Goal: Information Seeking & Learning: Learn about a topic

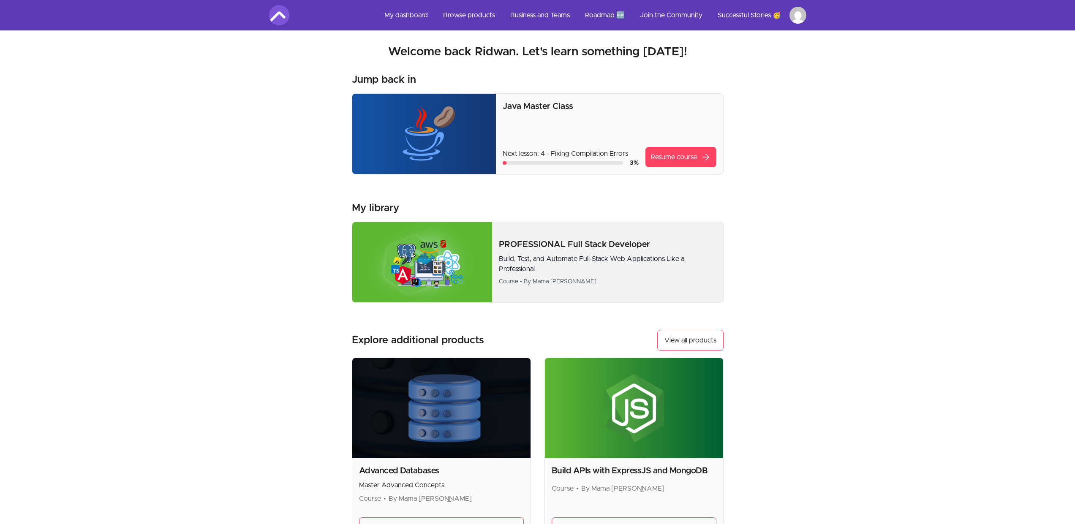
click at [598, 256] on p "Build, Test, and Automate Full-Stack Web Applications Like a Professional" at bounding box center [607, 264] width 217 height 20
click at [516, 112] on div "Java Master Class Next lesson: 4 - Fixing Compilation Errors 3 % Resume course …" at bounding box center [609, 134] width 213 height 67
click at [680, 168] on div "Java Master Class Next lesson: 4 - Fixing Compilation Errors 3 % Resume course …" at bounding box center [609, 134] width 227 height 80
click at [675, 163] on link "Resume course arrow_forward" at bounding box center [680, 157] width 71 height 20
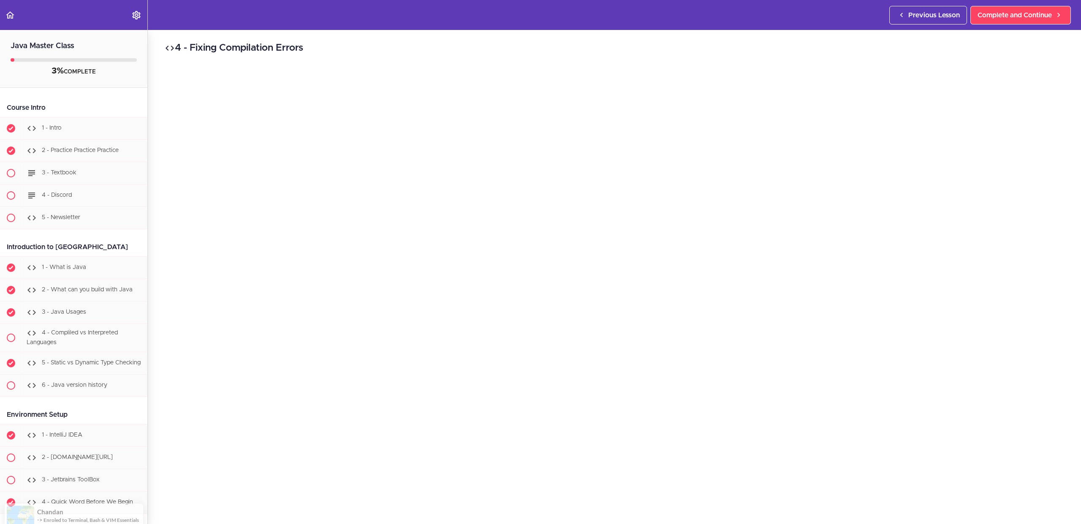
click at [3, 94] on div "Java Master Class 3% COMPLETE Course Intro 1 - Intro 2 - Practice Practice Prac…" at bounding box center [74, 277] width 148 height 494
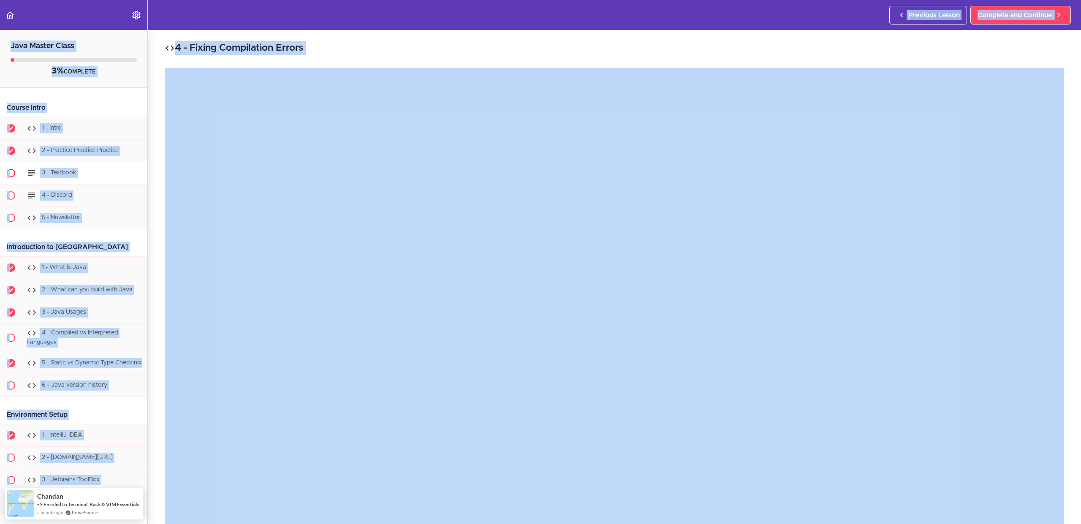
copy body "Previous Lesson Complete and Continue Java Master Class 3% COMPLETE Course Intr…"
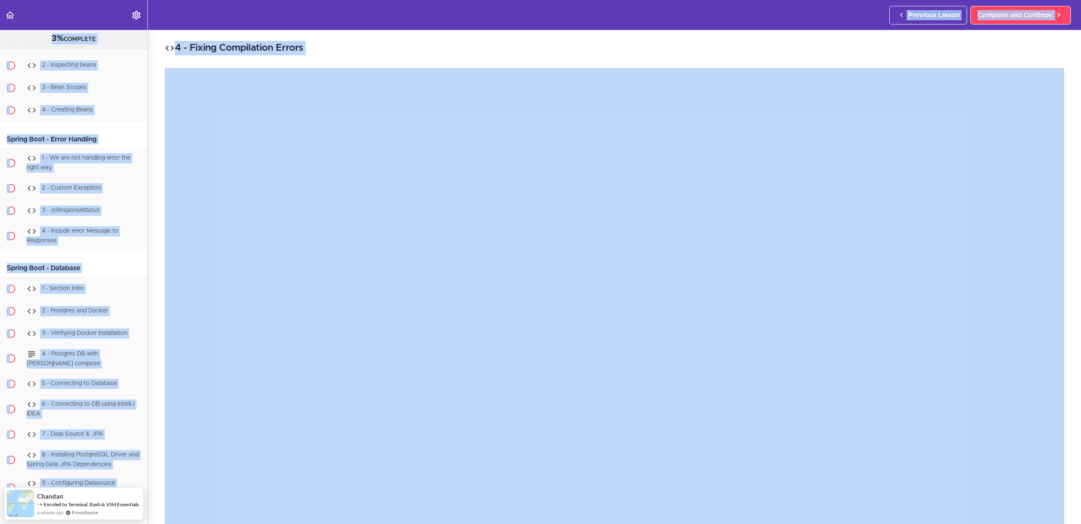
scroll to position [9803, 0]
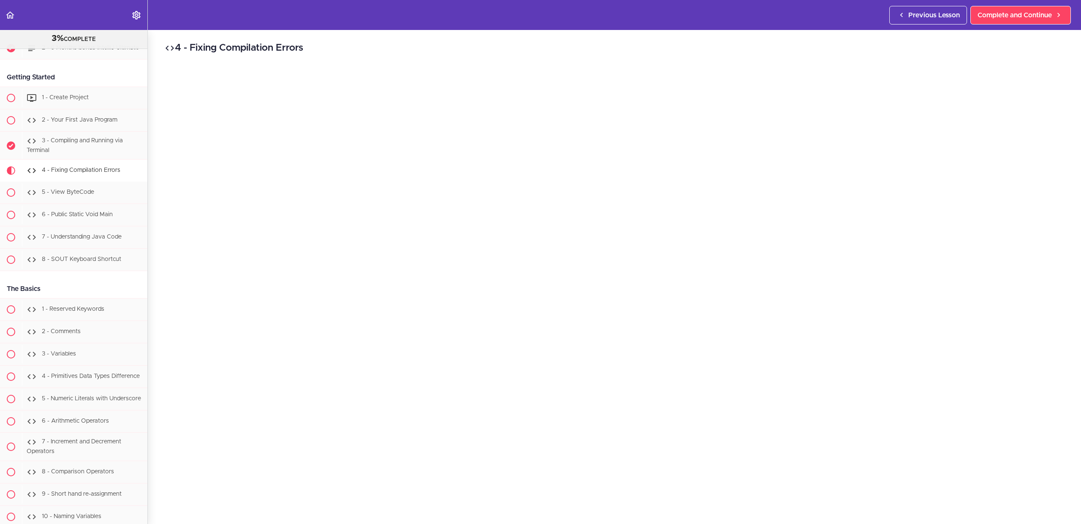
scroll to position [630, 0]
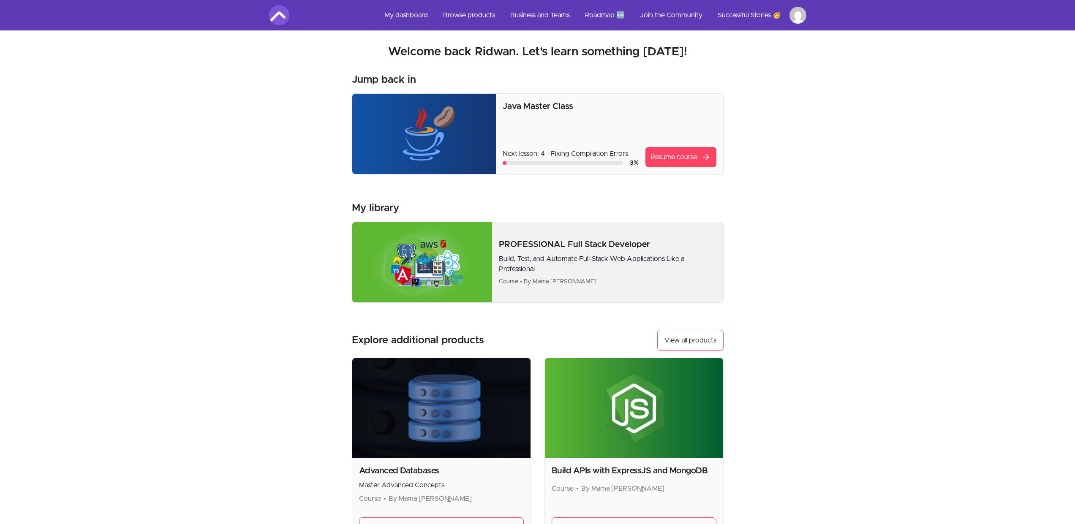
click at [589, 255] on p "Build, Test, and Automate Full-Stack Web Applications Like a Professional" at bounding box center [607, 264] width 217 height 20
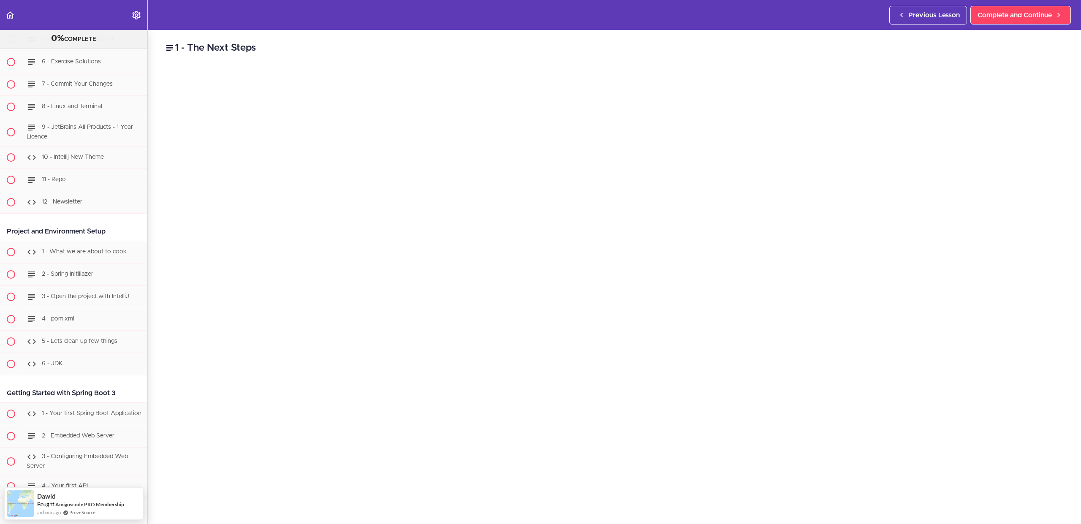
scroll to position [231, 0]
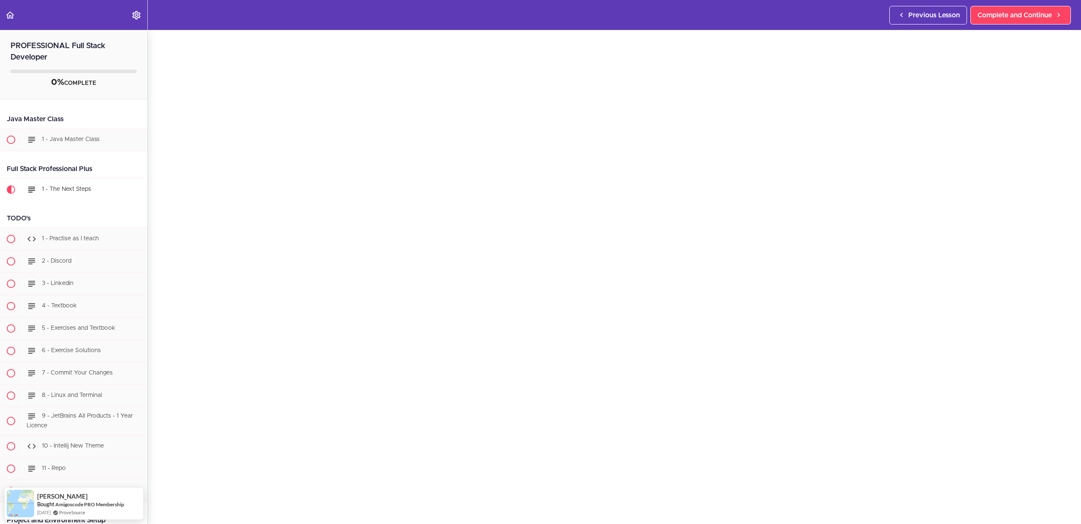
scroll to position [38, 0]
click at [74, 242] on div "1 - Practise as I teach" at bounding box center [84, 239] width 125 height 19
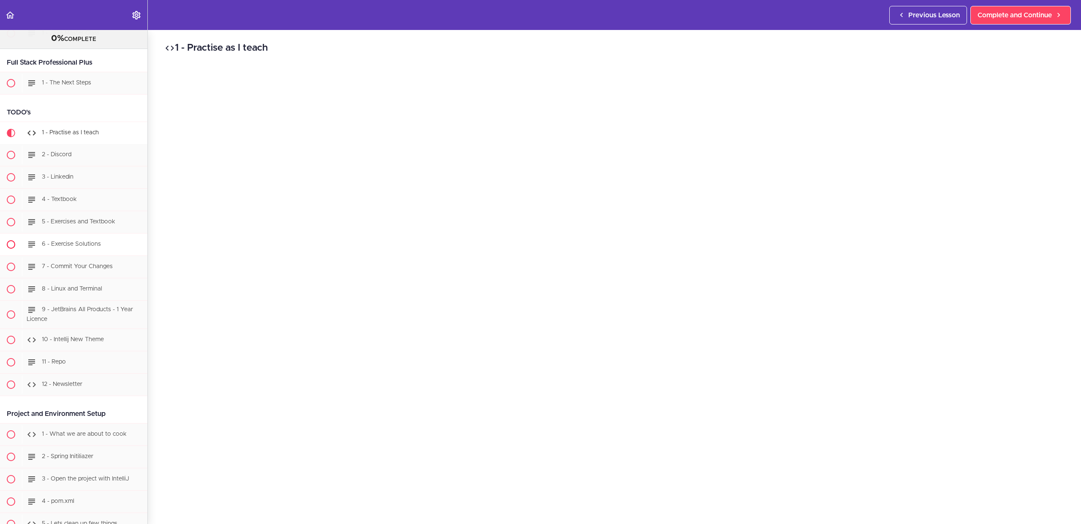
scroll to position [91, 0]
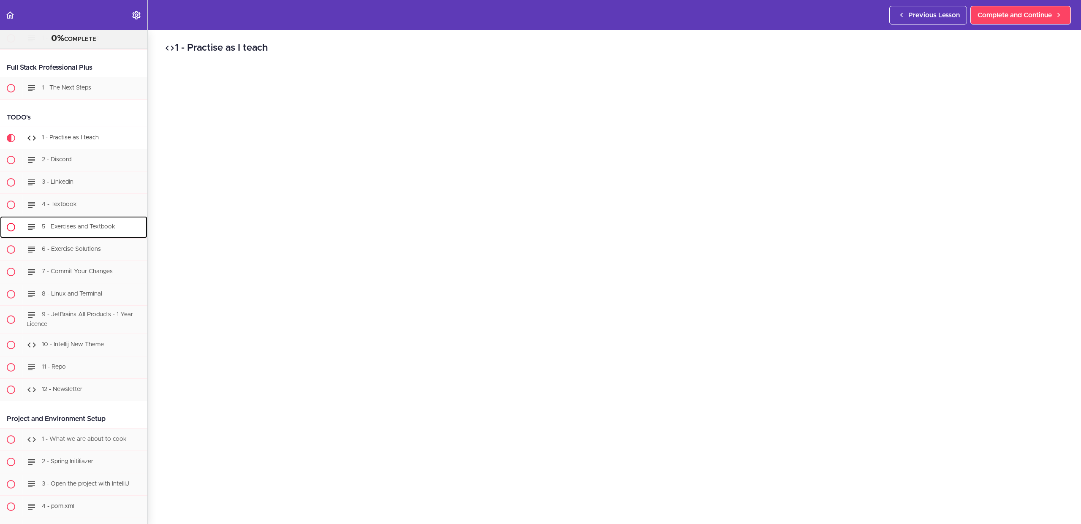
click at [71, 229] on span "5 - Exercises and Textbook" at bounding box center [78, 227] width 73 height 6
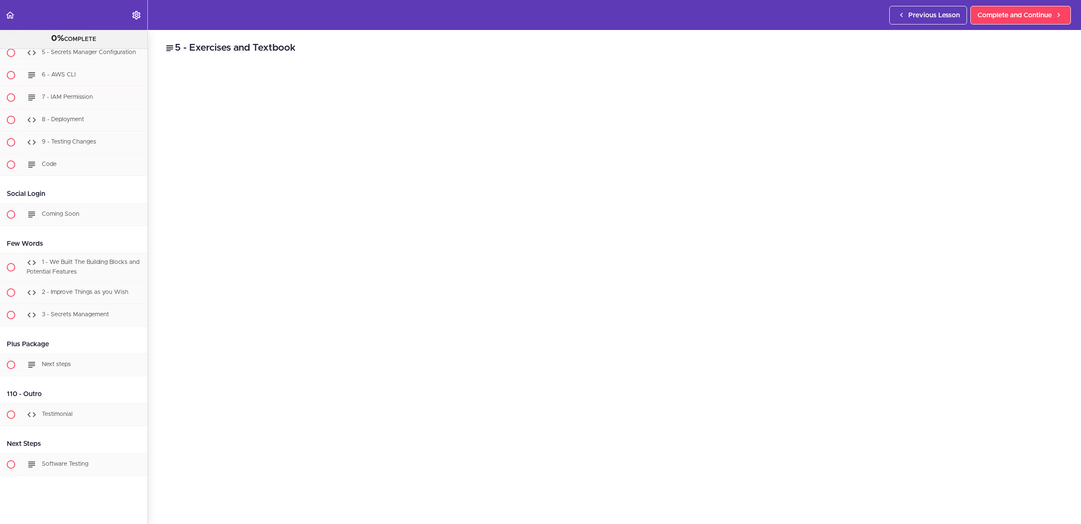
scroll to position [21417, 0]
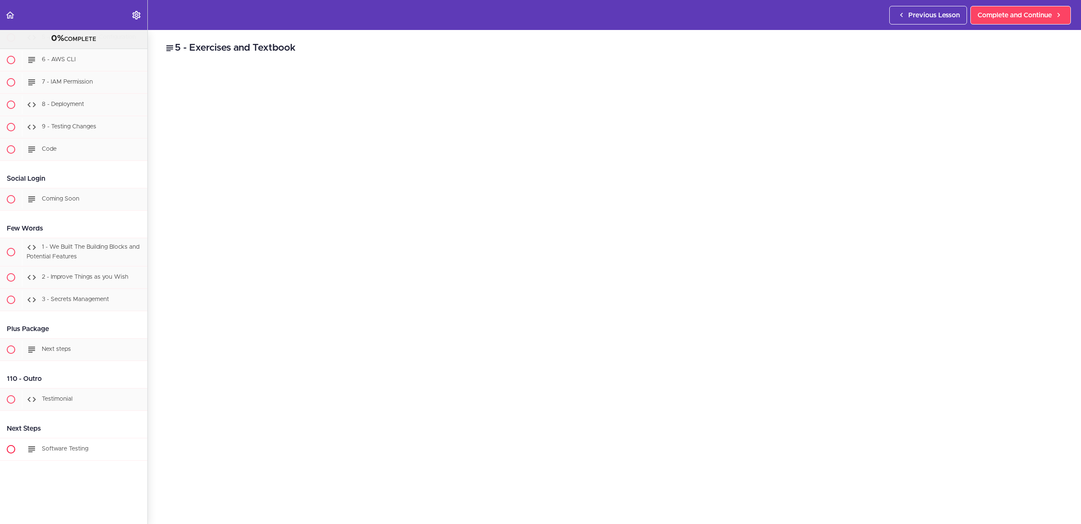
drag, startPoint x: 6, startPoint y: 338, endPoint x: 108, endPoint y: 450, distance: 151.6
copy div "Project and Environment Setup 1 - What we are about to cook 2 - Spring Initilia…"
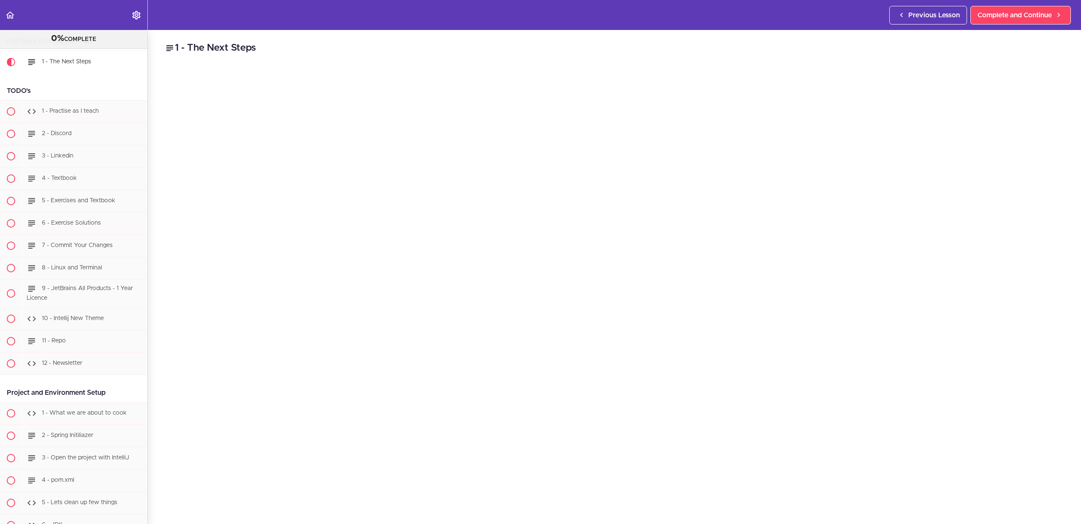
scroll to position [117, 0]
